Goal: Transaction & Acquisition: Obtain resource

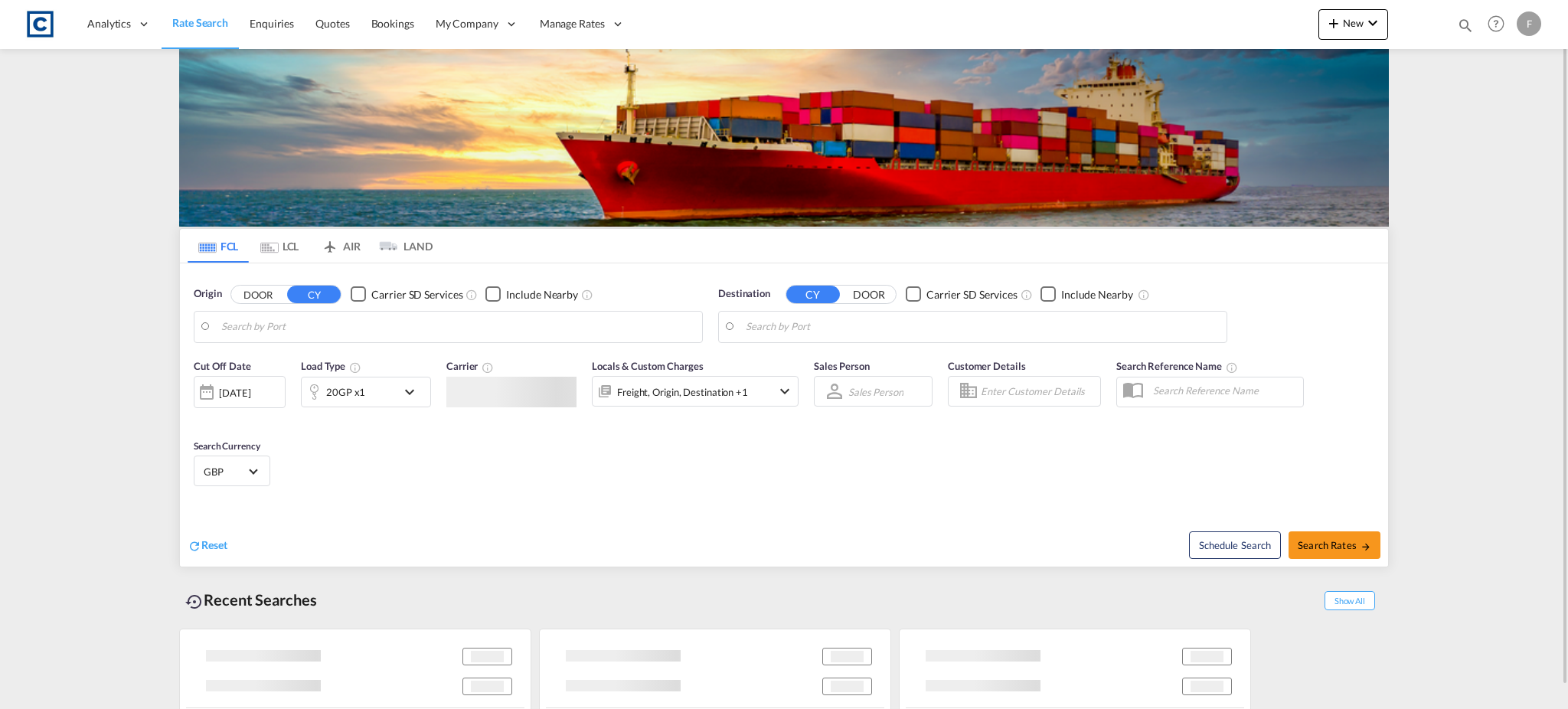
type input "GB-L34, Knowsley"
type input "Hamad, QAHMD"
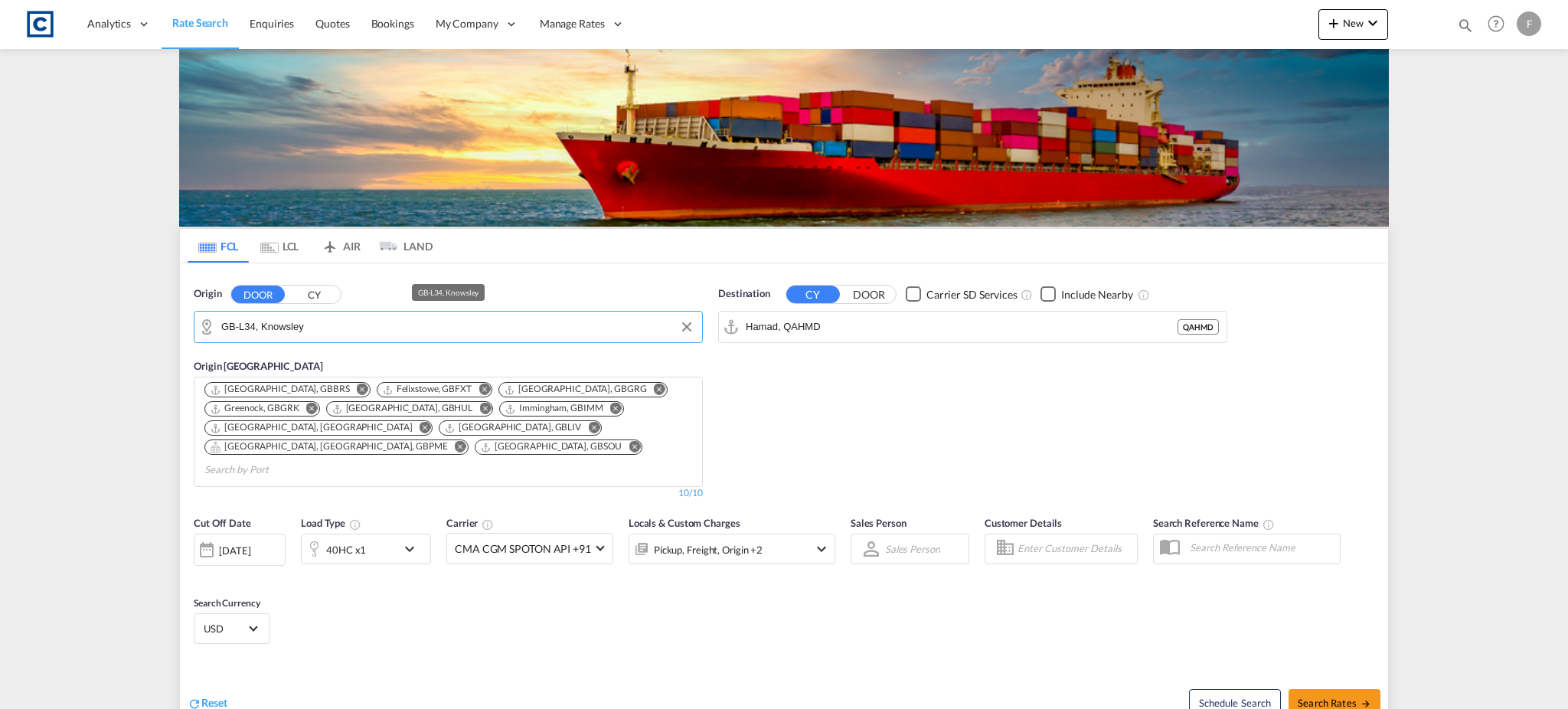
click at [275, 328] on input "GB-L34, Knowsley" at bounding box center [457, 327] width 473 height 23
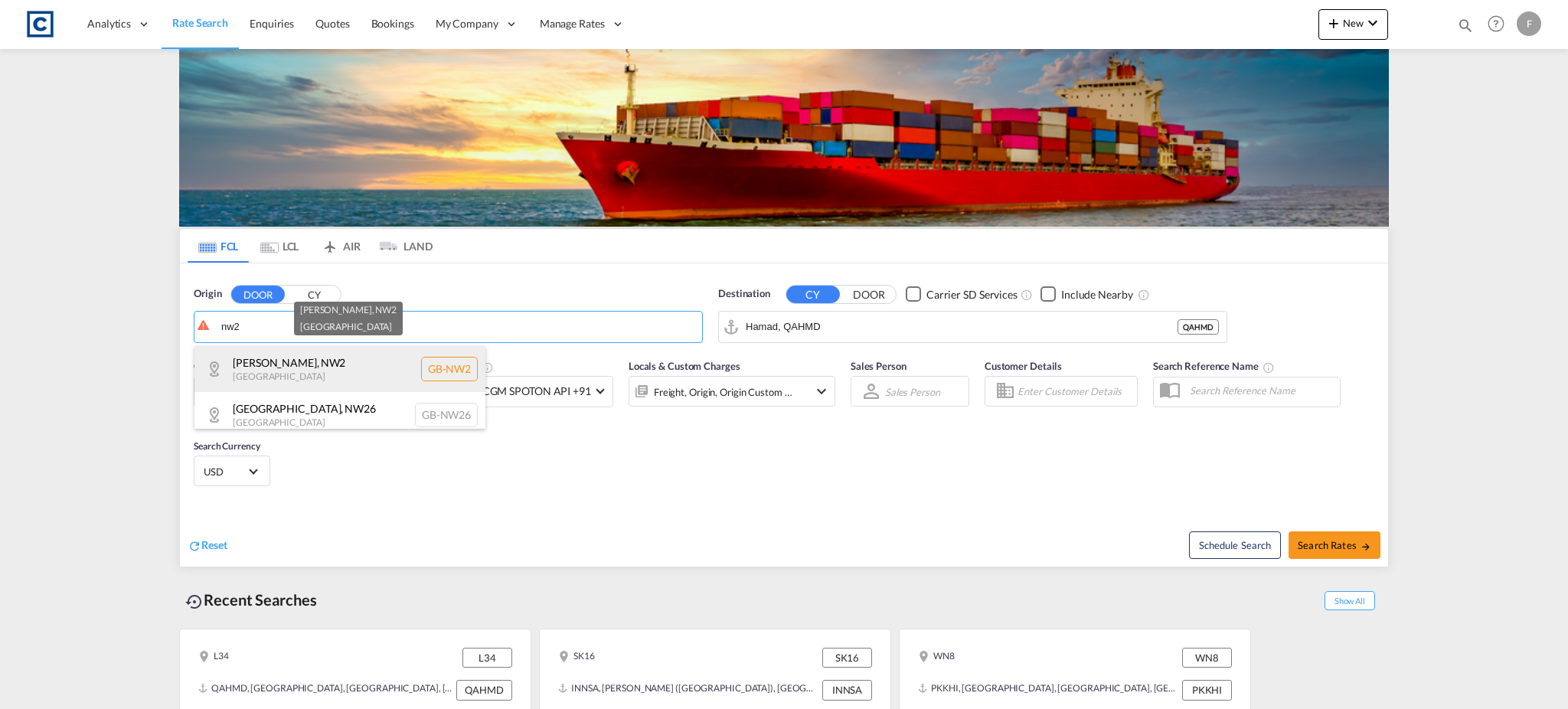
click at [333, 360] on div "Brent , NW2 United Kingdom GB-NW2" at bounding box center [340, 369] width 291 height 46
type input "GB-NW2, [PERSON_NAME]"
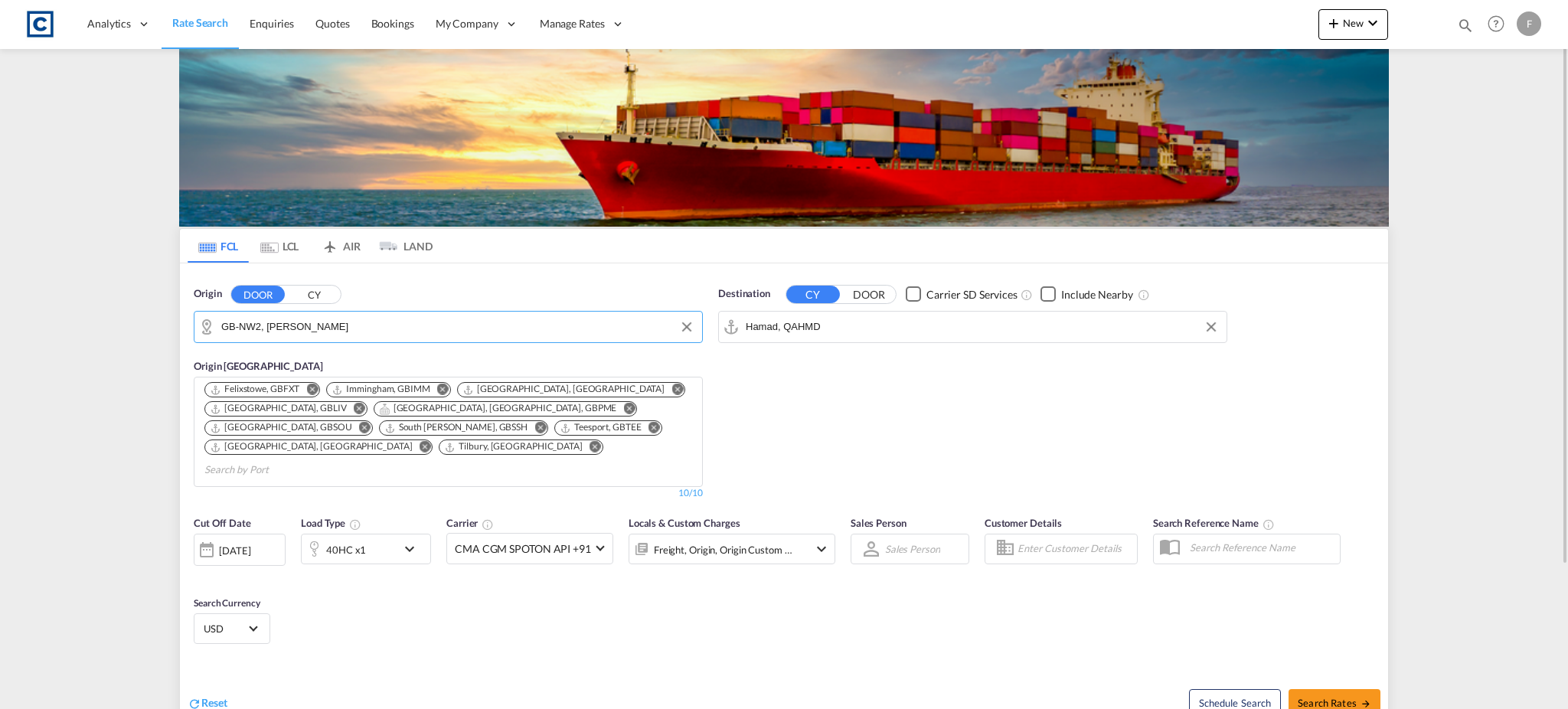
click at [801, 326] on input "Hamad, QAHMD" at bounding box center [982, 327] width 473 height 23
click at [793, 368] on div "Palem bang, Sumatra Indonesia IDPLM" at bounding box center [864, 369] width 291 height 46
type input "[GEOGRAPHIC_DATA], [GEOGRAPHIC_DATA], IDPLM"
click at [1428, 384] on md-content "Analytics Reports Dashboard Rate Search Enquiries Quotes Bookings" at bounding box center [784, 354] width 1568 height 709
click at [1355, 697] on span "Search Rates" at bounding box center [1334, 704] width 74 height 13
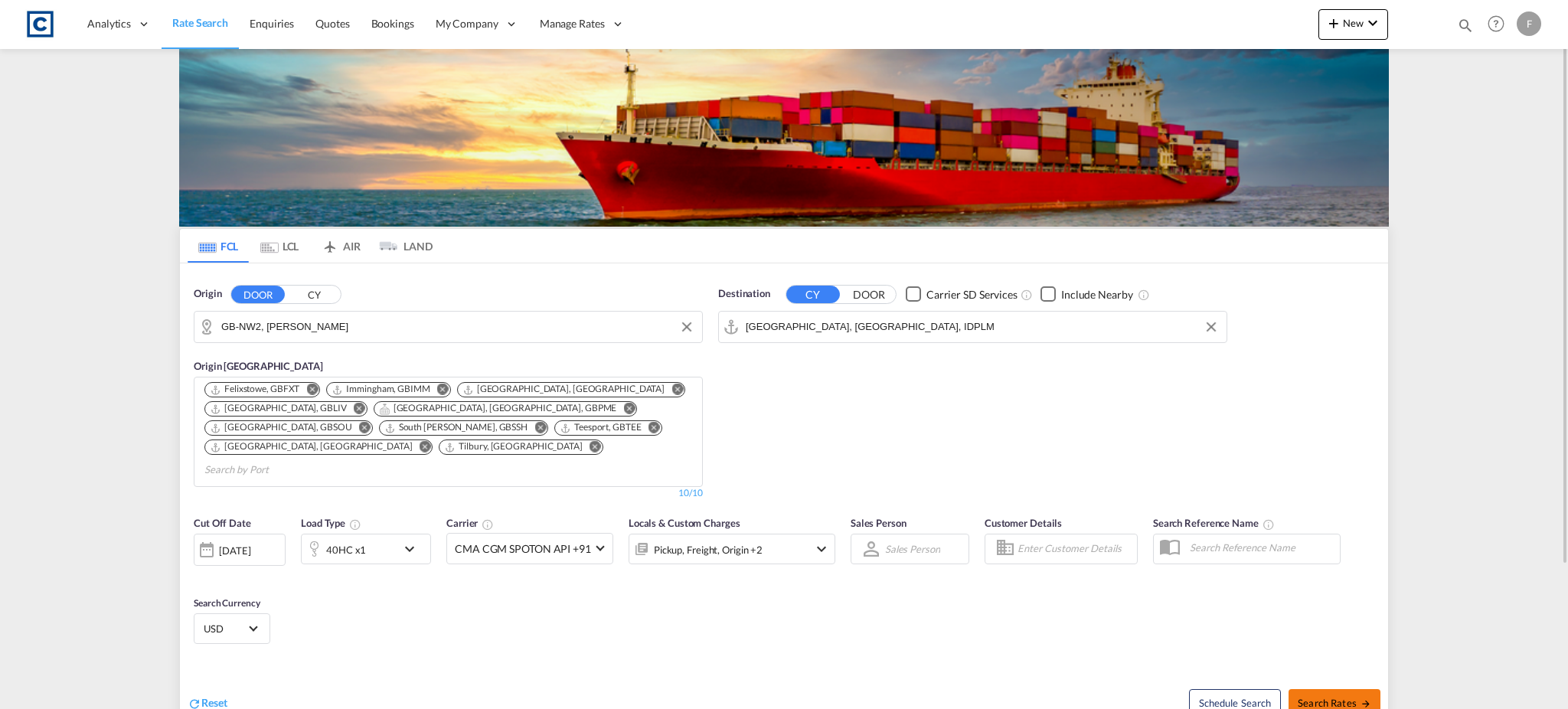
type input "NW2 to IDPLM / 16 Sep 2025"
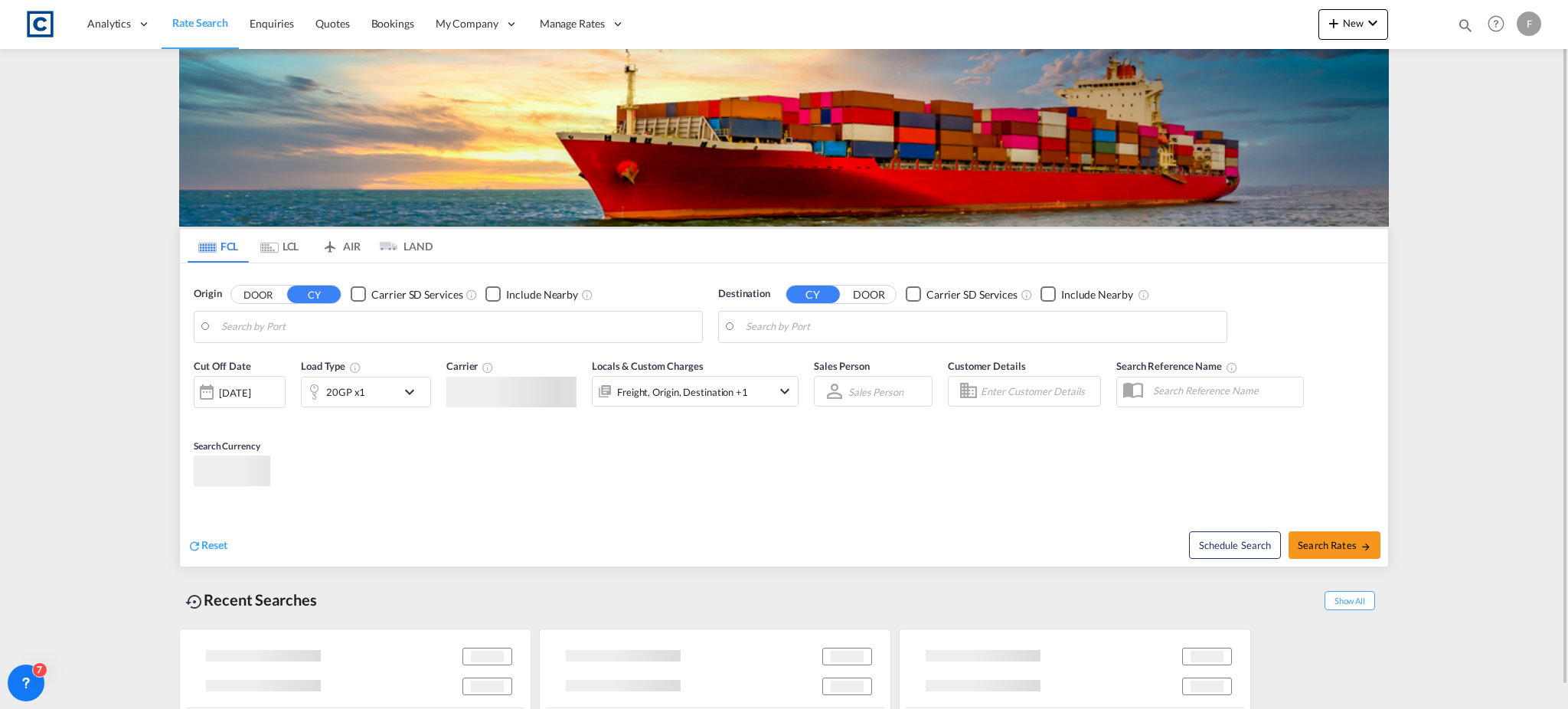
type input "GB-NW2, [PERSON_NAME]"
type input "[GEOGRAPHIC_DATA], [GEOGRAPHIC_DATA], IDPLM"
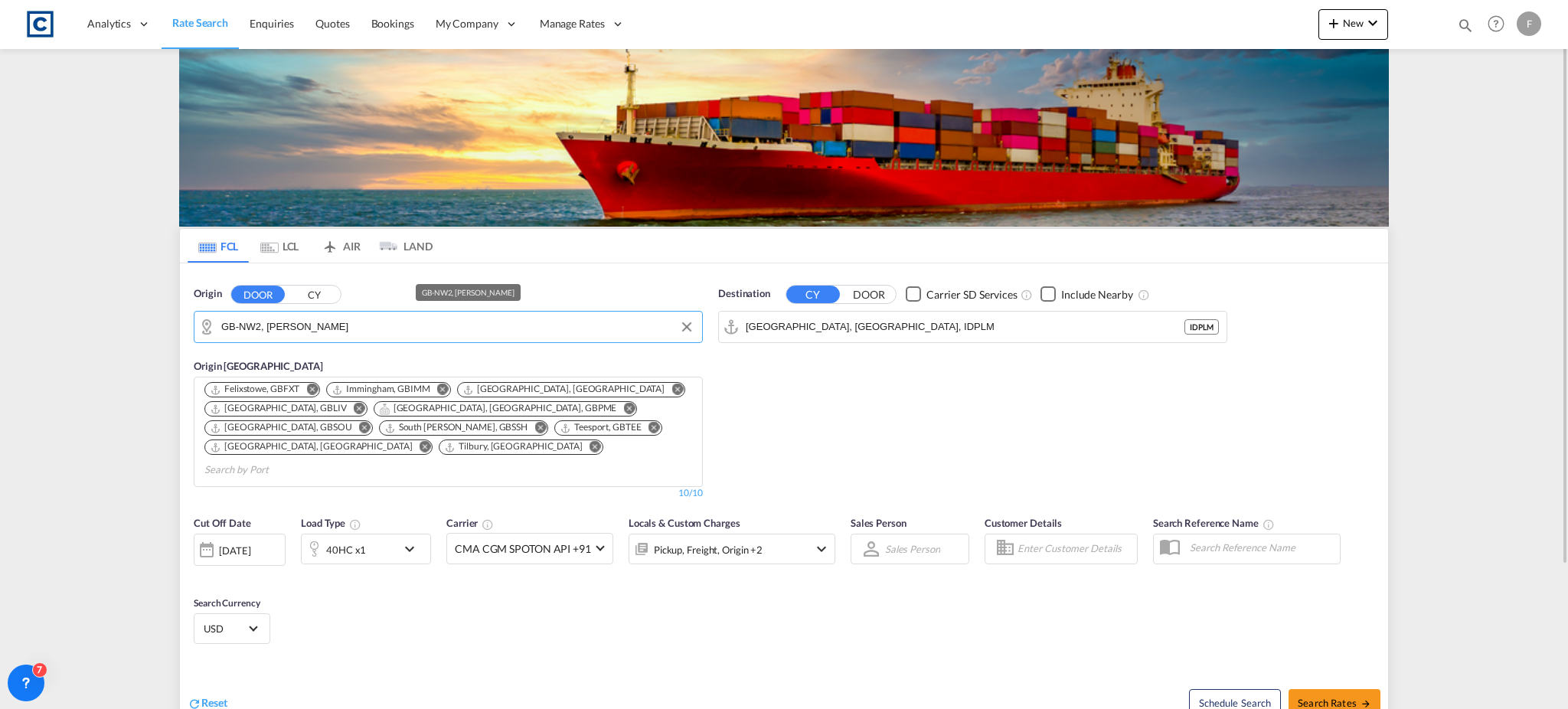
click at [272, 327] on input "GB-NW2, [PERSON_NAME]" at bounding box center [457, 327] width 473 height 23
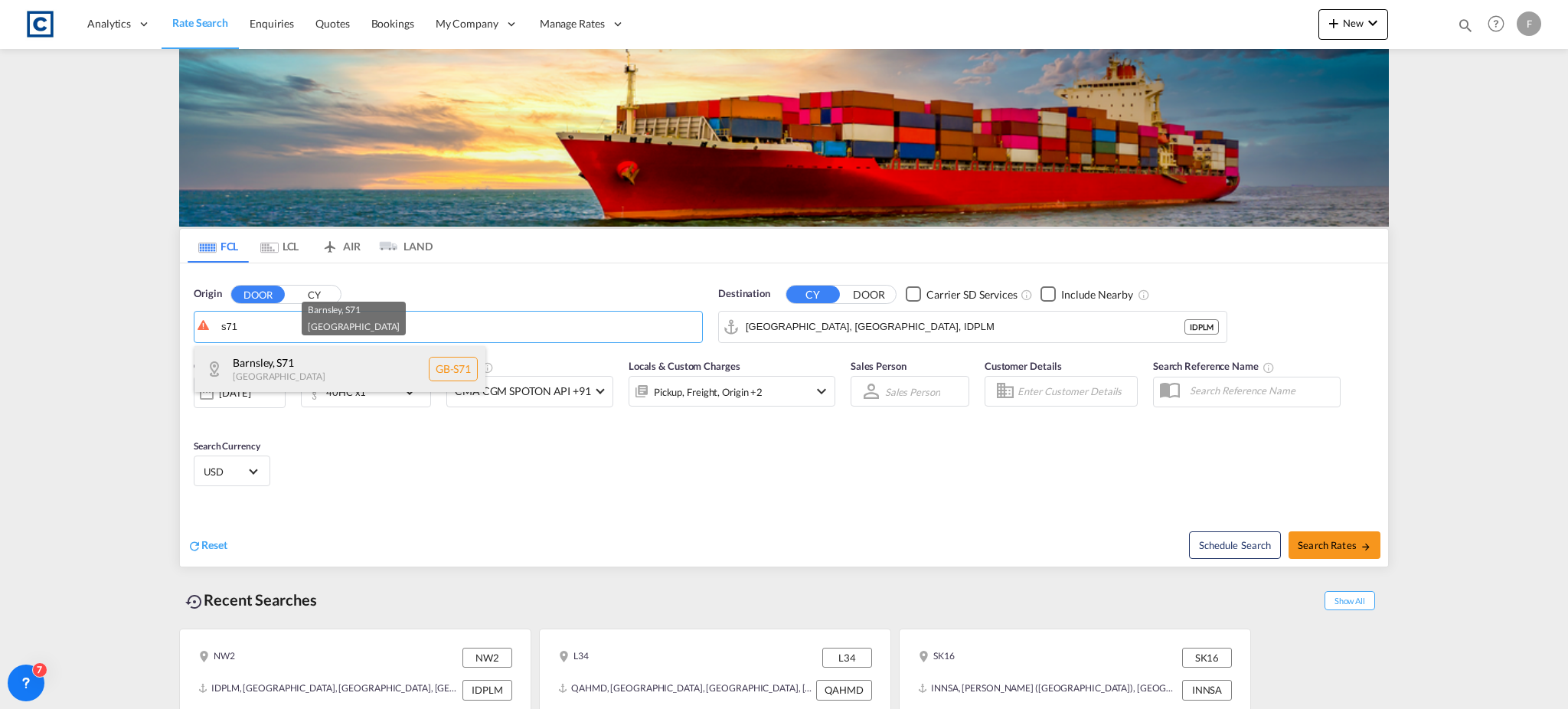
click at [277, 359] on div "Barnsley , S71 [GEOGRAPHIC_DATA] [GEOGRAPHIC_DATA]-S71" at bounding box center [340, 369] width 291 height 46
type input "GB-S71, Barnsley"
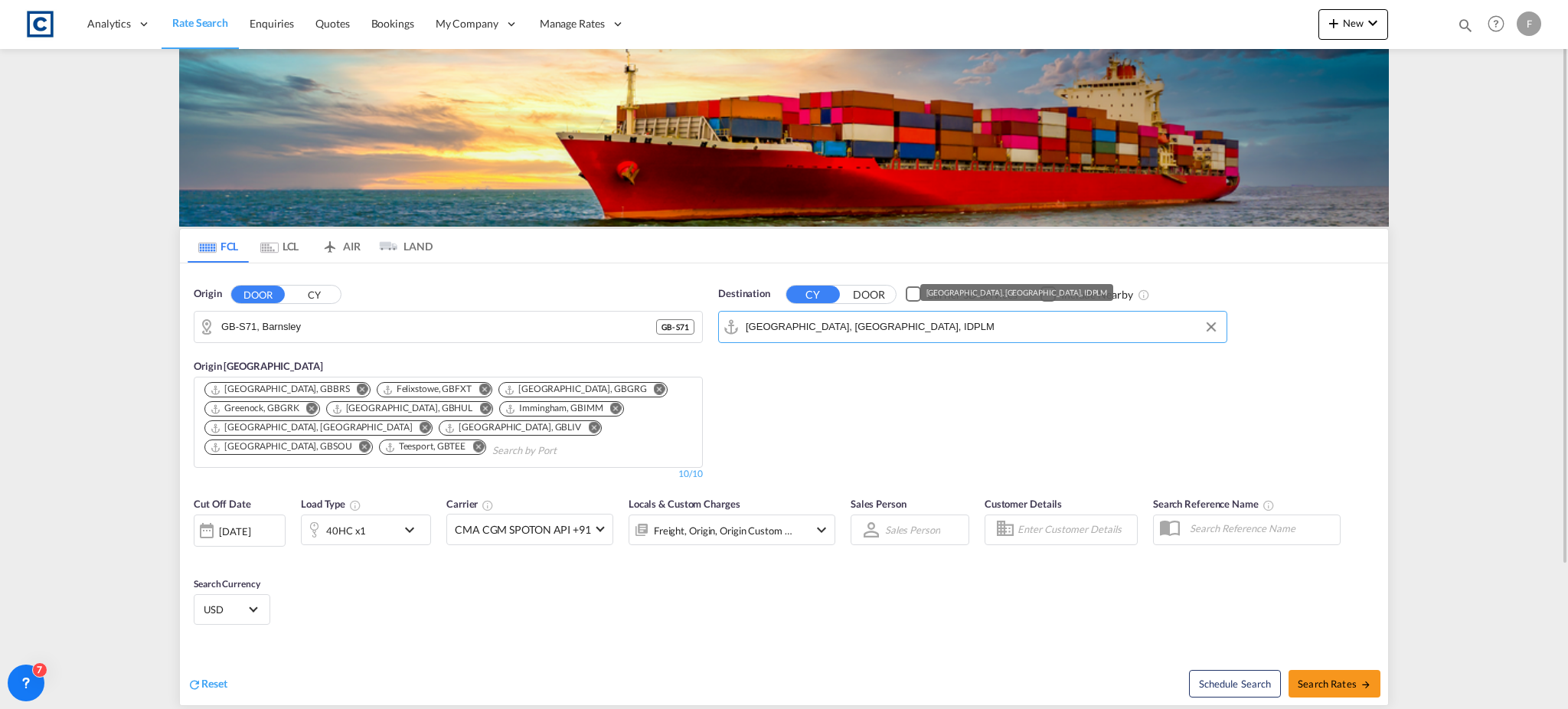
click at [791, 319] on input "[GEOGRAPHIC_DATA], [GEOGRAPHIC_DATA], IDPLM" at bounding box center [982, 327] width 473 height 23
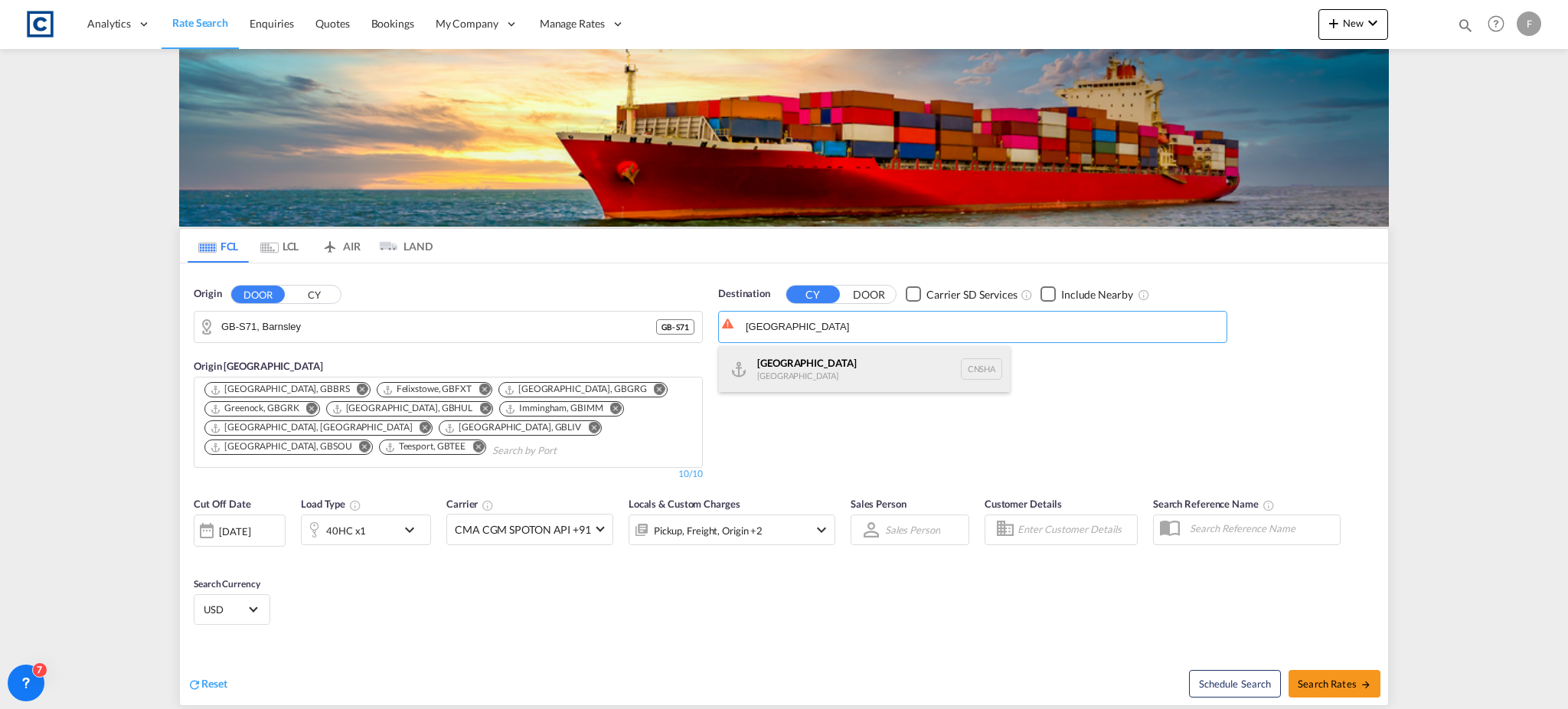
click at [810, 363] on div "Shanghai [GEOGRAPHIC_DATA] [GEOGRAPHIC_DATA]" at bounding box center [864, 369] width 291 height 46
type input "[GEOGRAPHIC_DATA], [GEOGRAPHIC_DATA]"
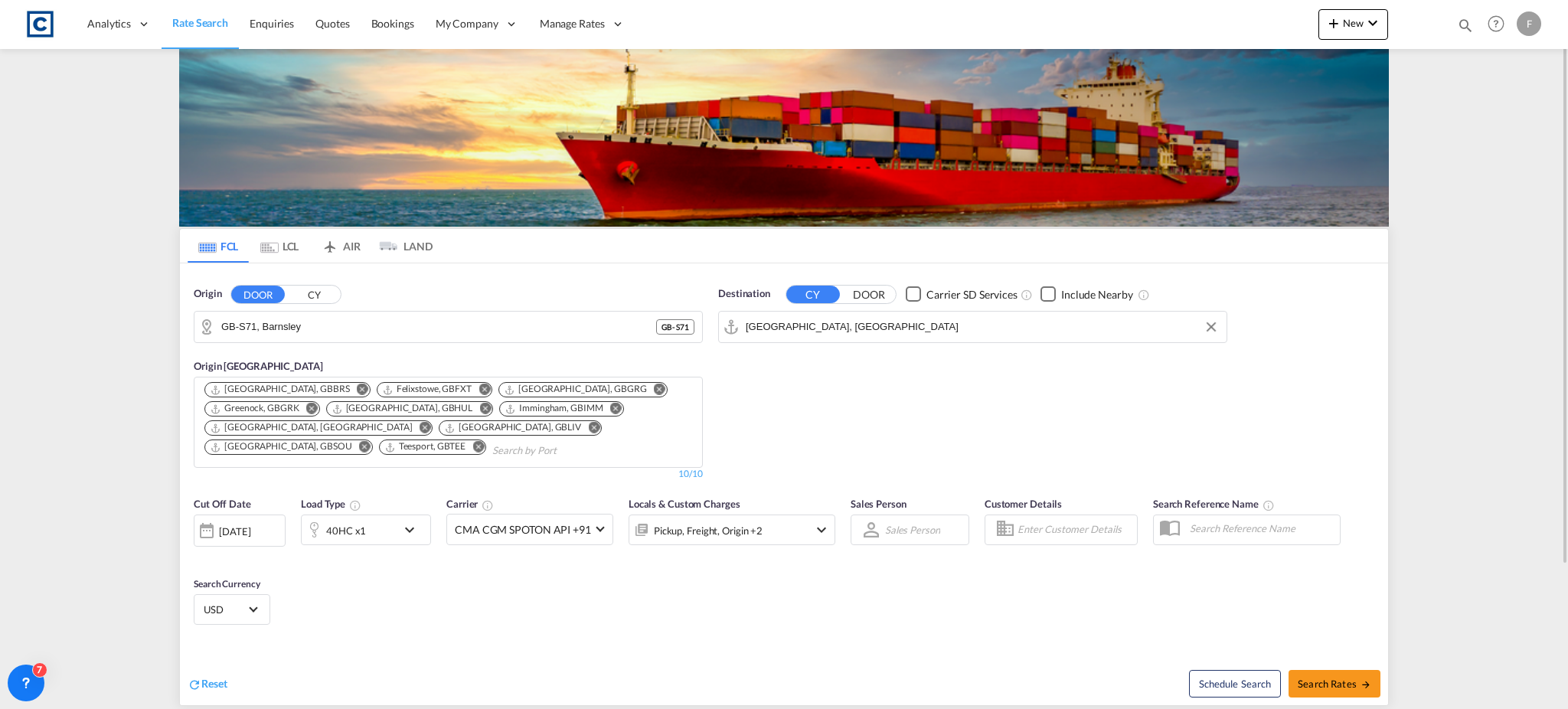
click at [390, 533] on div "40HC x1" at bounding box center [349, 530] width 95 height 31
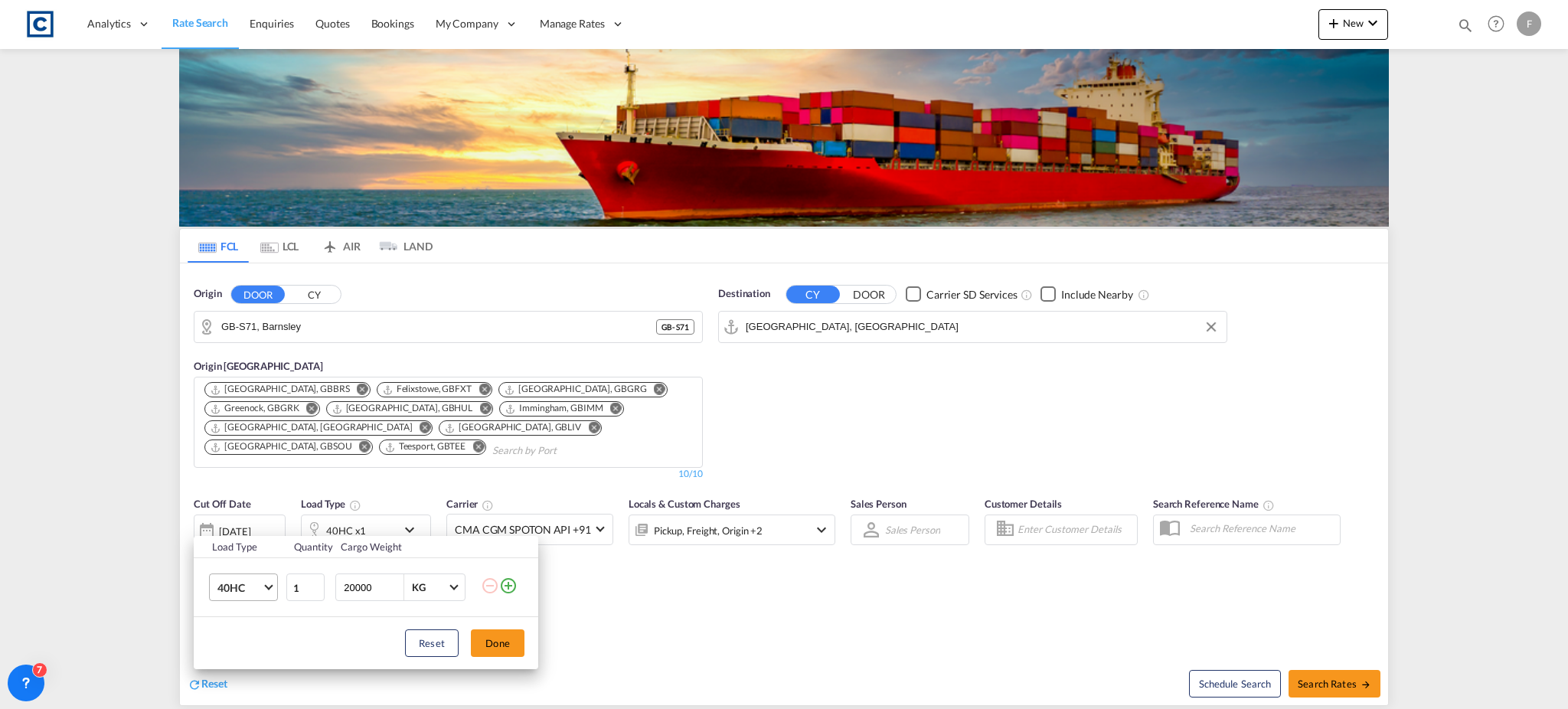
click at [241, 586] on span "40HC" at bounding box center [239, 588] width 44 height 15
click at [235, 663] on div "20RE" at bounding box center [230, 661] width 25 height 15
click at [502, 639] on button "Done" at bounding box center [497, 643] width 53 height 28
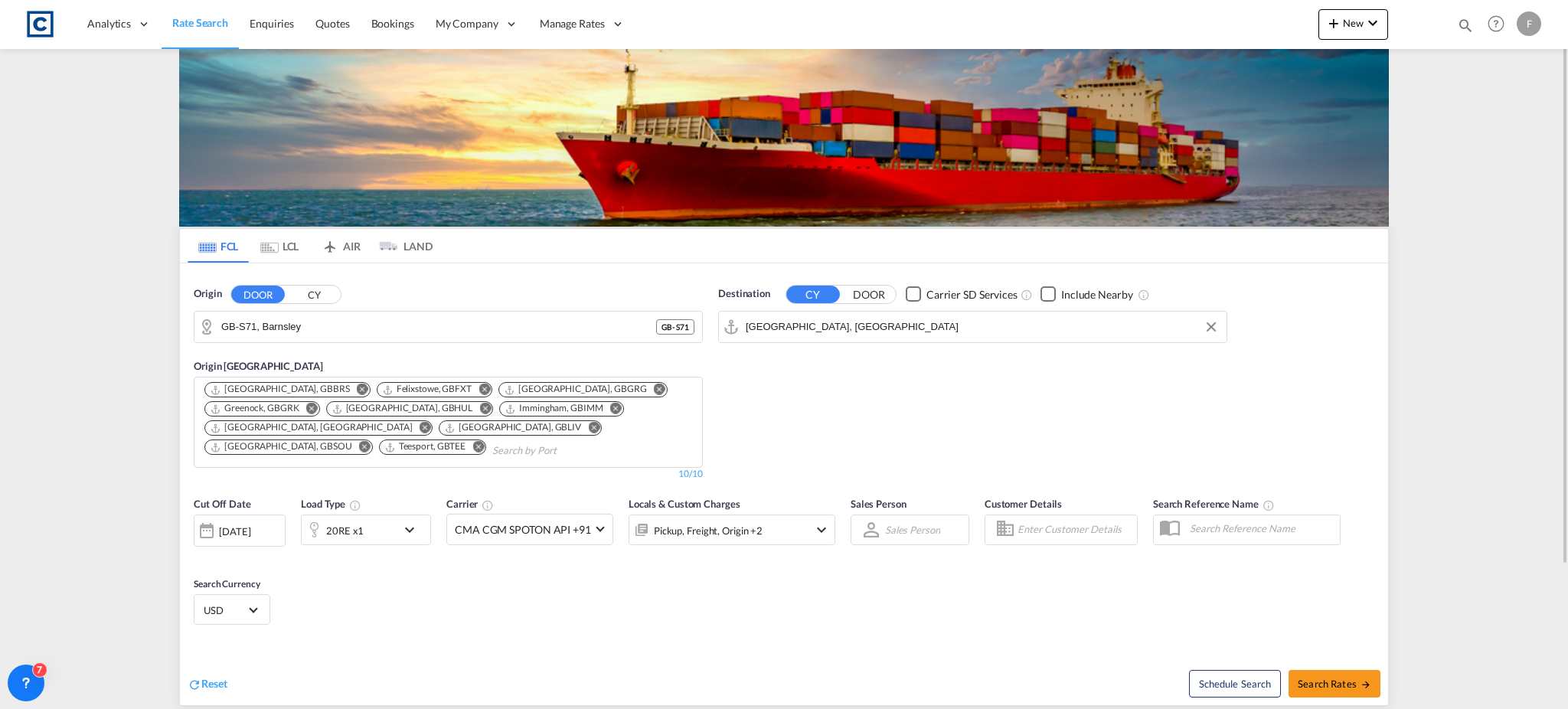
click at [259, 616] on md-select-value "USD" at bounding box center [232, 610] width 60 height 22
click at [273, 598] on input "search" at bounding box center [316, 597] width 225 height 14
type input "eur"
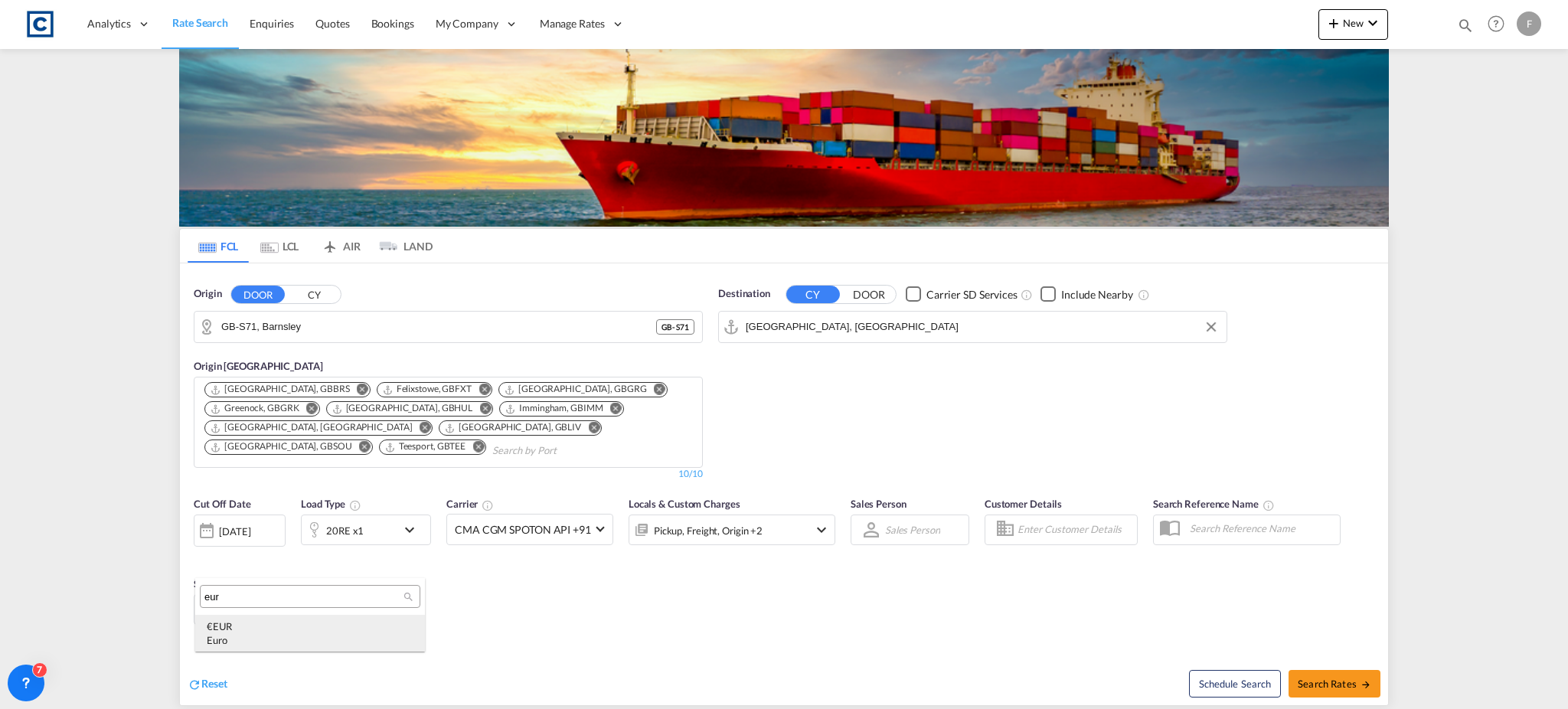
click at [246, 630] on div "€ EUR Euro" at bounding box center [309, 633] width 206 height 28
click at [1328, 687] on span "Search Rates" at bounding box center [1334, 684] width 74 height 13
type input "S71 to CNSHA / [DATE]"
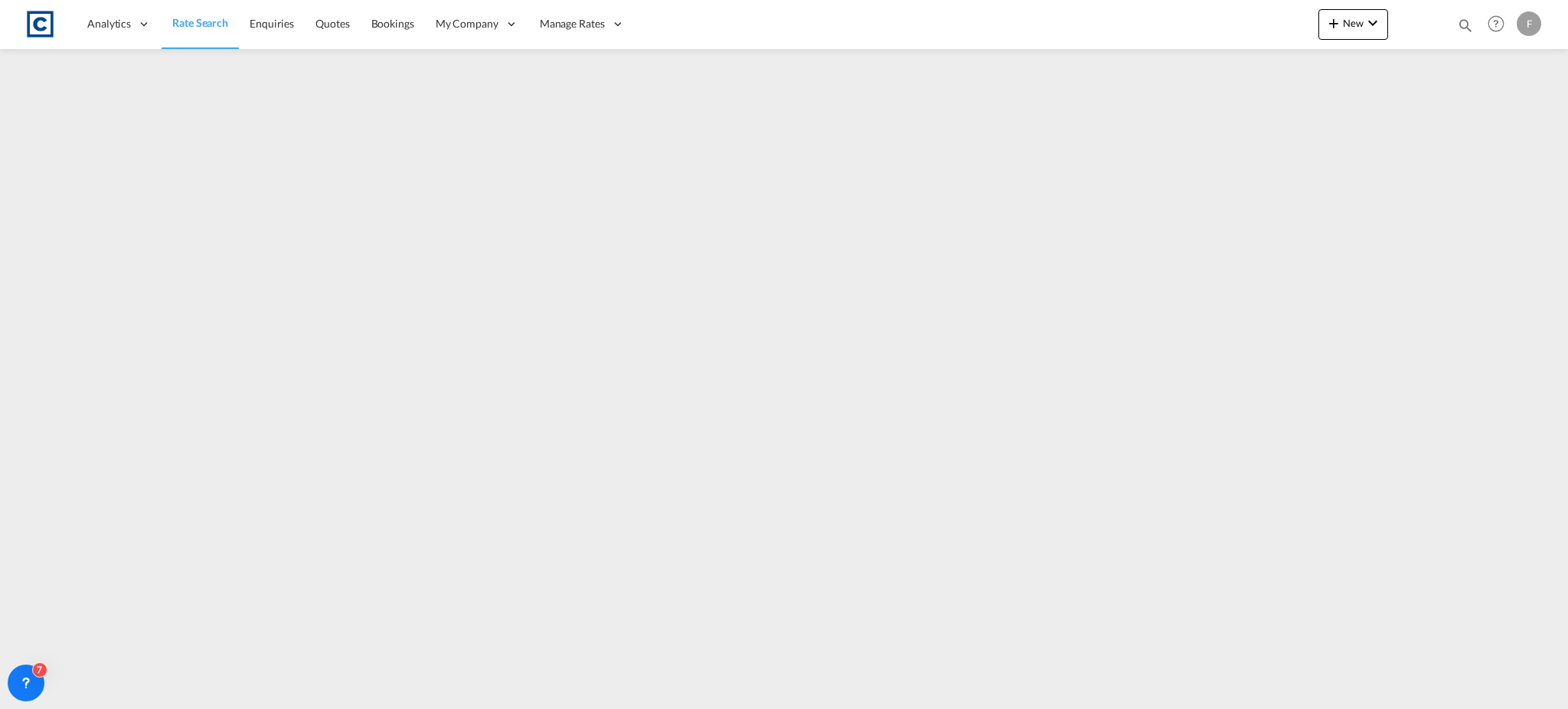
click at [229, 30] on link "Rate Search" at bounding box center [200, 23] width 78 height 50
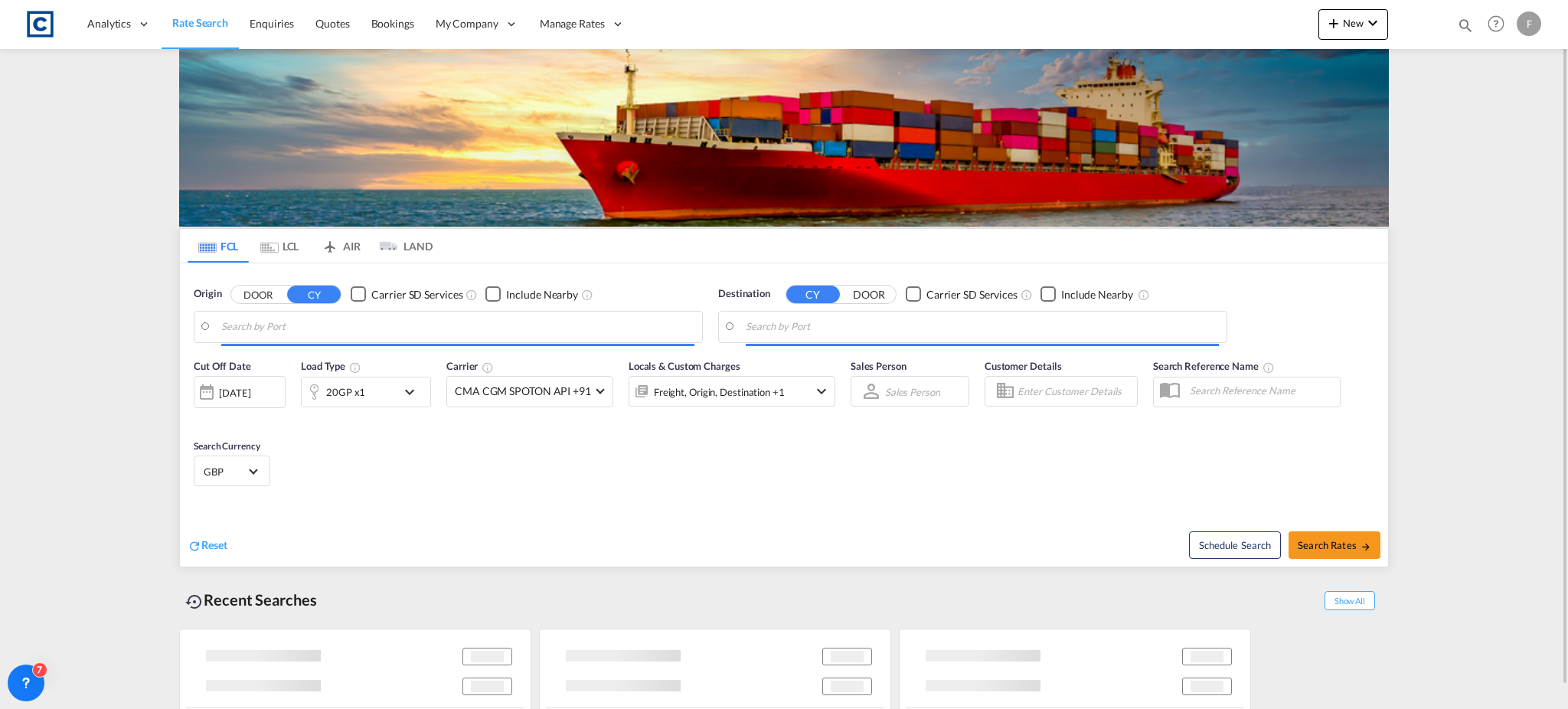
type input "GB-S71, Barnsley"
type input "[GEOGRAPHIC_DATA], [GEOGRAPHIC_DATA]"
